Goal: Task Accomplishment & Management: Manage account settings

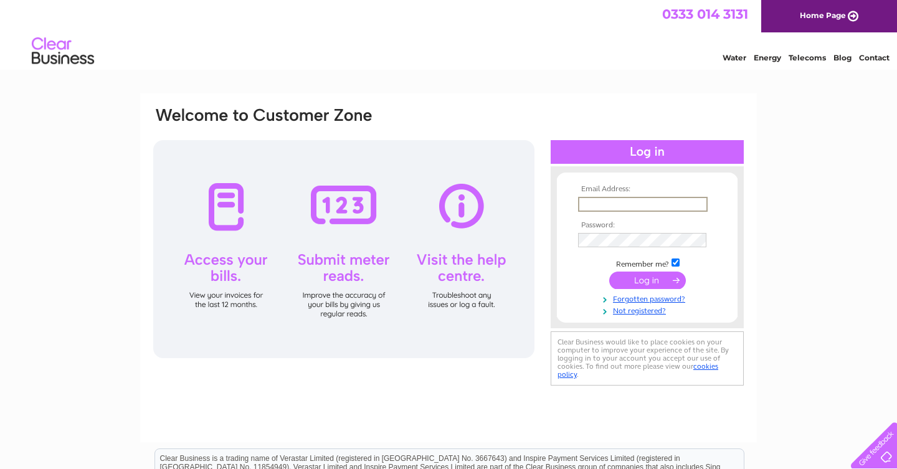
type input "natalie@tweedhouseinteriors.co.uk"
click at [647, 279] on input "submit" at bounding box center [647, 279] width 77 height 17
click at [639, 280] on input "submit" at bounding box center [647, 278] width 77 height 17
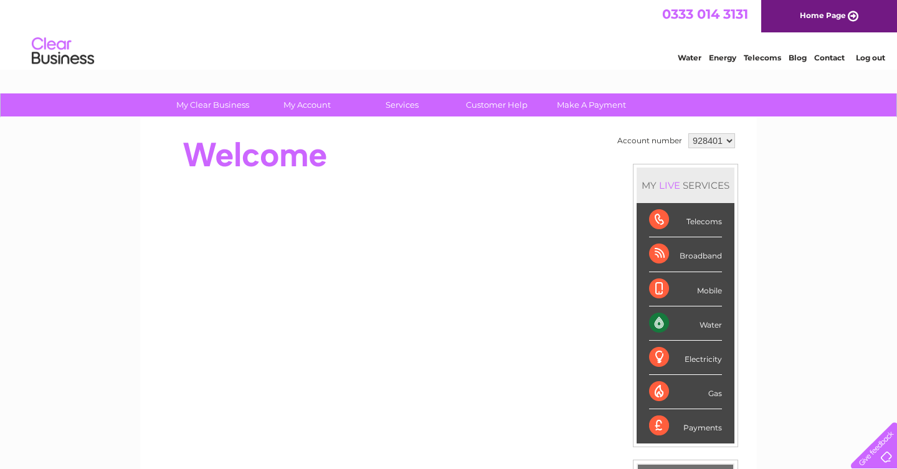
click at [663, 322] on div "Water" at bounding box center [685, 323] width 73 height 34
click at [715, 323] on div "Water" at bounding box center [685, 323] width 73 height 34
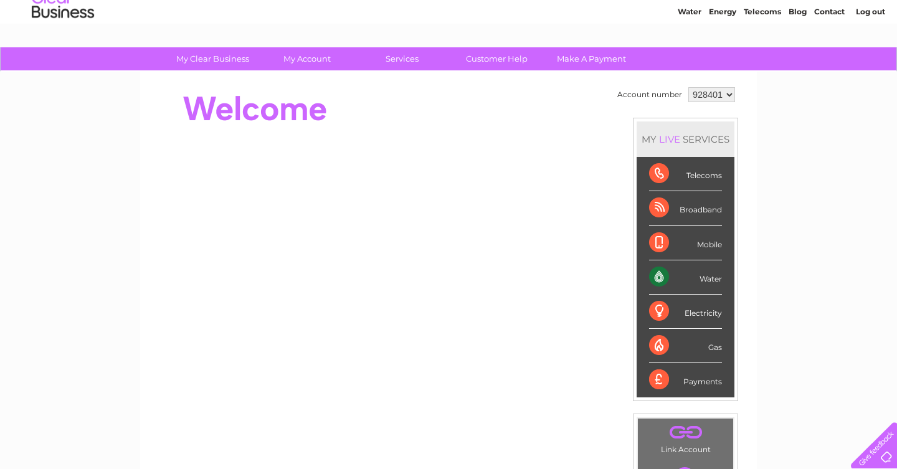
scroll to position [47, 0]
click at [720, 278] on div "Water" at bounding box center [685, 277] width 73 height 34
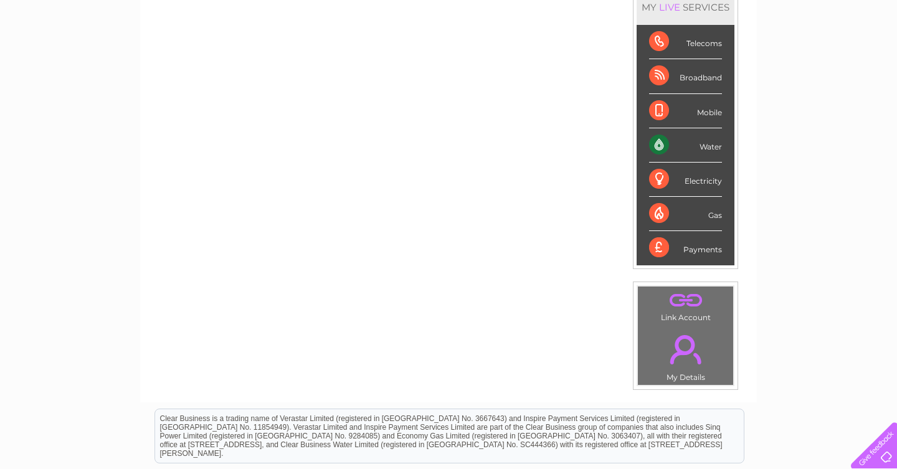
scroll to position [177, 0]
click at [707, 142] on div "Water" at bounding box center [685, 146] width 73 height 34
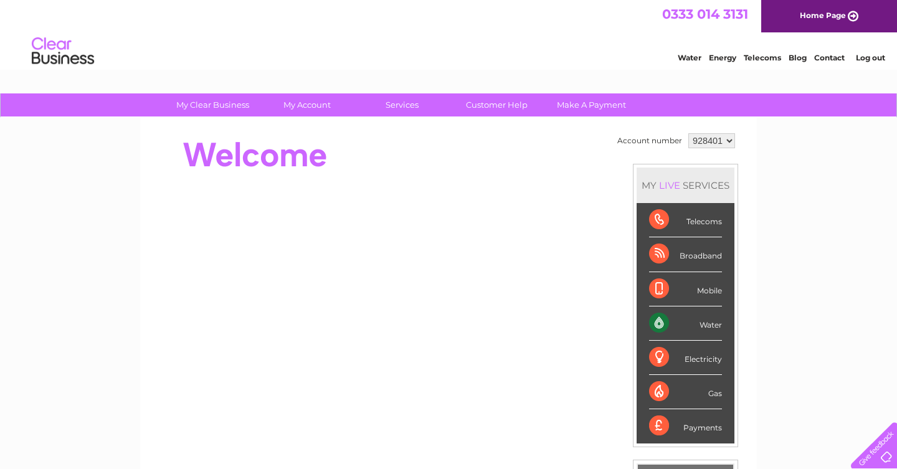
scroll to position [0, 0]
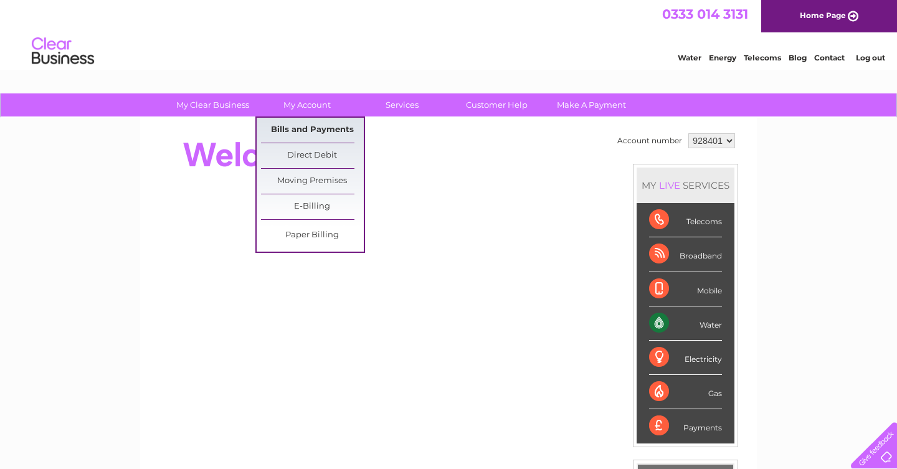
click at [307, 133] on link "Bills and Payments" at bounding box center [312, 130] width 103 height 25
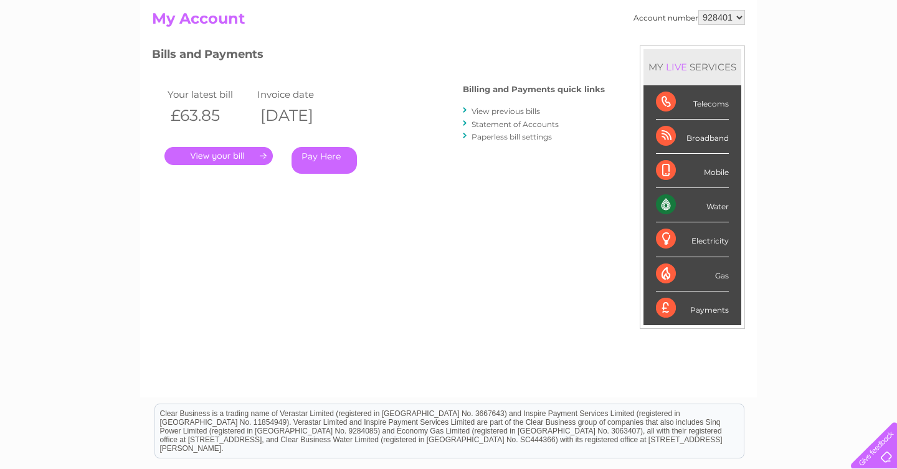
scroll to position [131, 0]
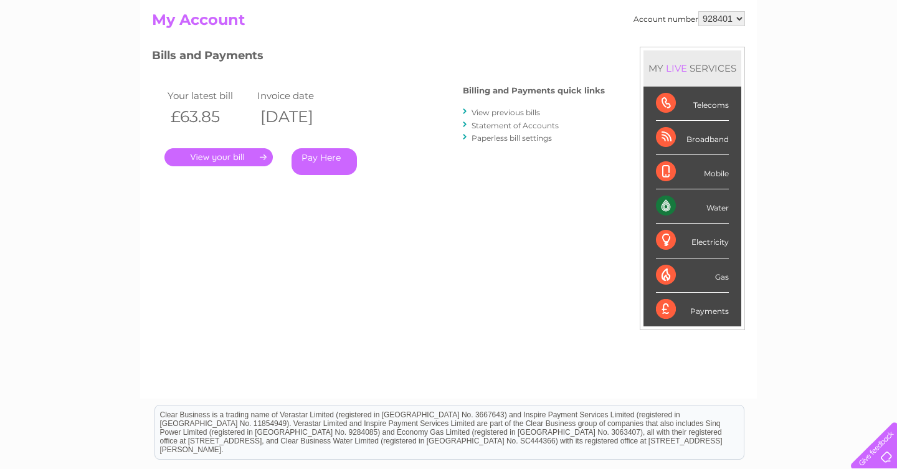
click at [232, 156] on link "." at bounding box center [218, 157] width 108 height 18
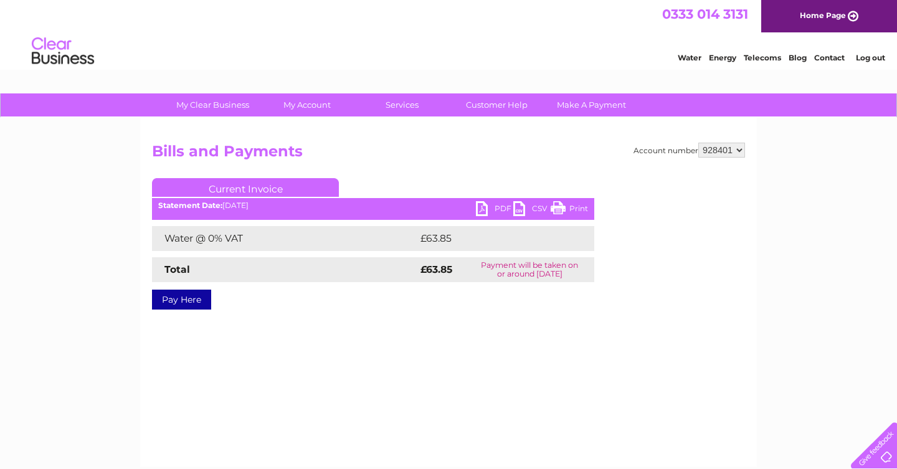
click at [483, 209] on link "PDF" at bounding box center [494, 210] width 37 height 18
